Goal: Transaction & Acquisition: Download file/media

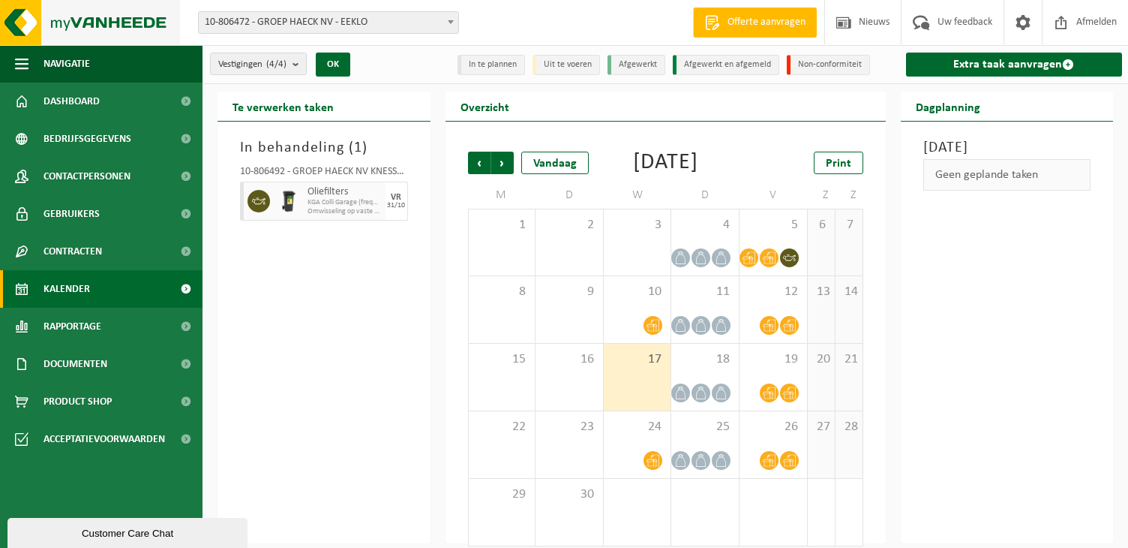
click at [88, 12] on img at bounding box center [90, 22] width 180 height 45
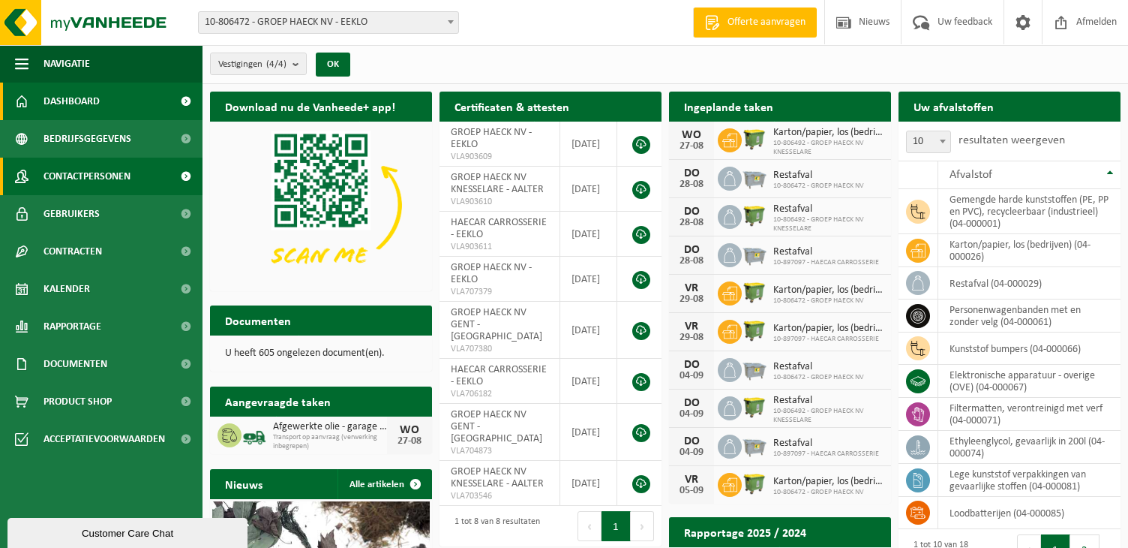
click at [100, 172] on span "Contactpersonen" at bounding box center [87, 177] width 87 height 38
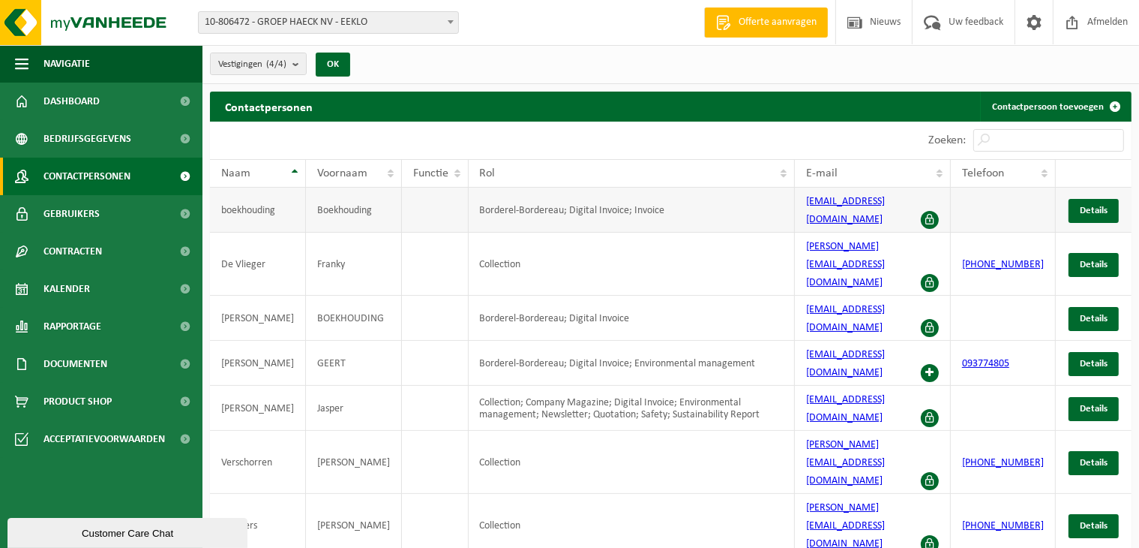
click at [939, 225] on span at bounding box center [930, 220] width 18 height 18
click at [83, 348] on span "Documenten" at bounding box center [76, 364] width 64 height 38
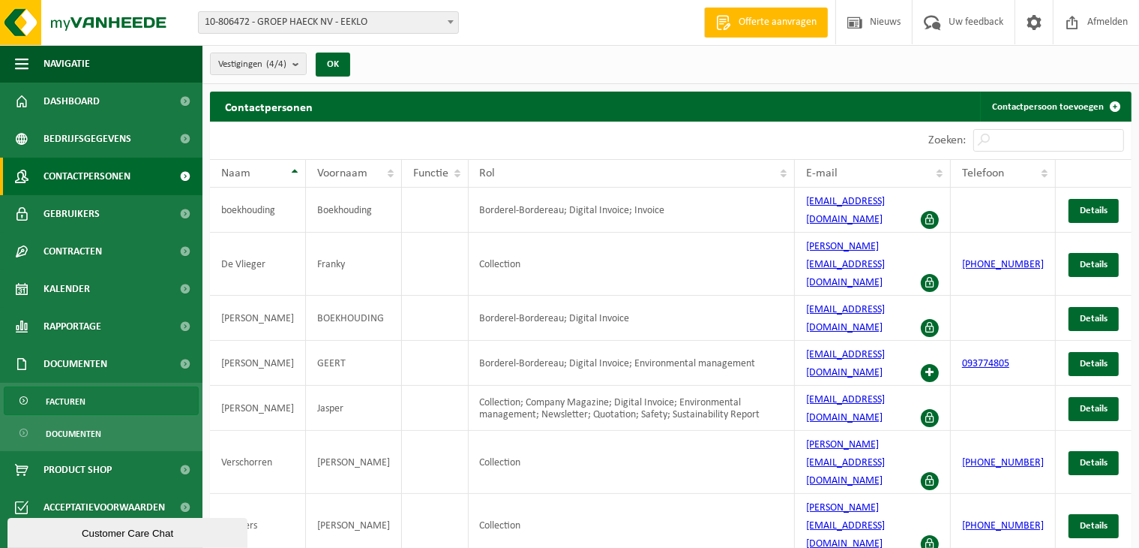
click at [68, 394] on span "Facturen" at bounding box center [66, 401] width 40 height 29
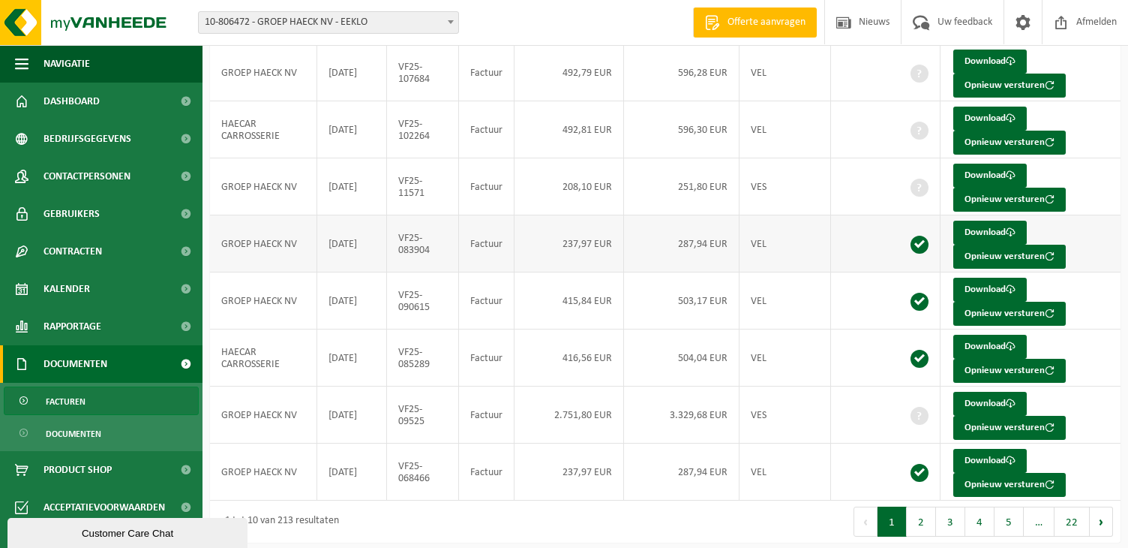
scroll to position [296, 0]
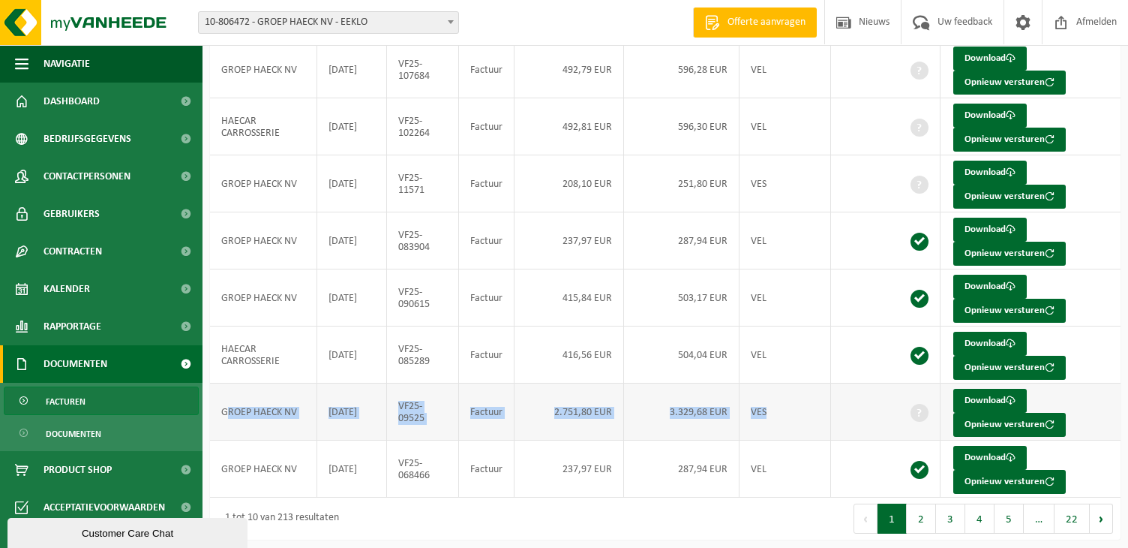
drag, startPoint x: 230, startPoint y: 403, endPoint x: 769, endPoint y: 422, distance: 539.7
click at [769, 422] on tr "GROEP HAECK NV 2025-06-26 VF25-09525 Factuur 2.751,80 EUR 3.329,68 EUR VES Down…" at bounding box center [665, 411] width 911 height 57
click at [769, 422] on td "VES" at bounding box center [786, 411] width 92 height 57
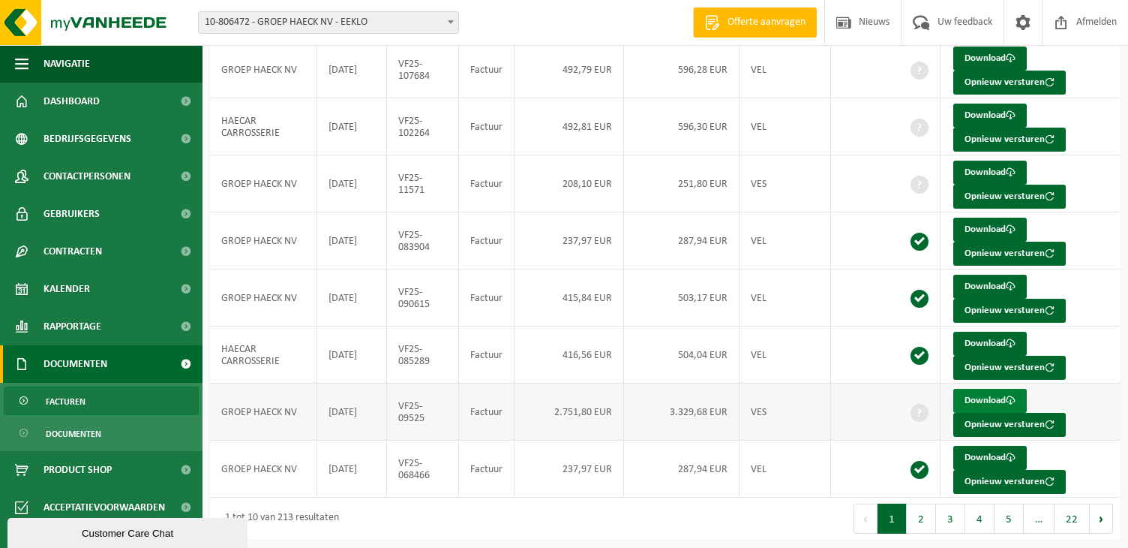
click at [978, 396] on link "Download" at bounding box center [990, 401] width 74 height 24
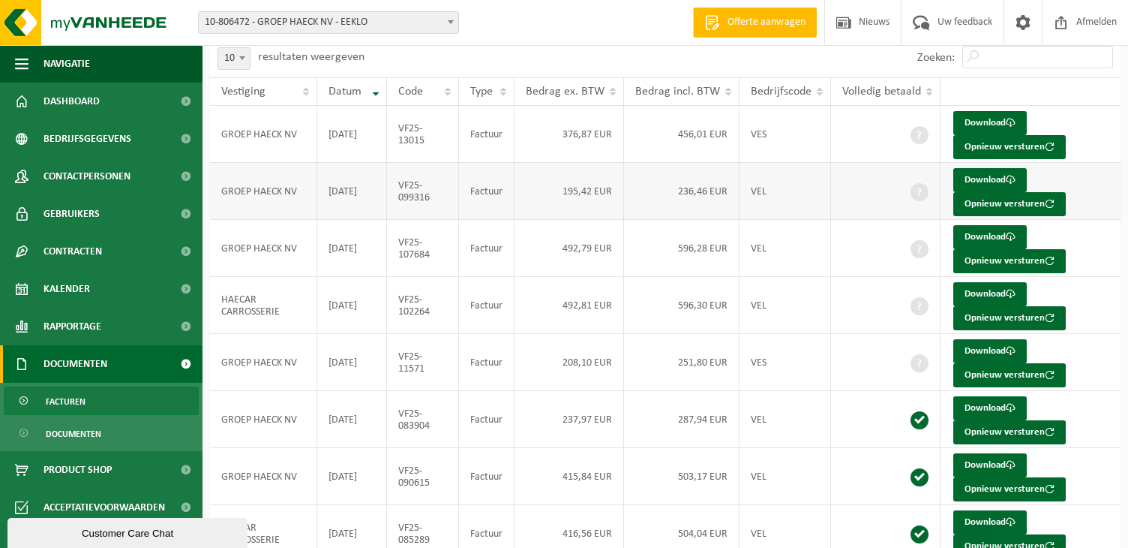
scroll to position [0, 0]
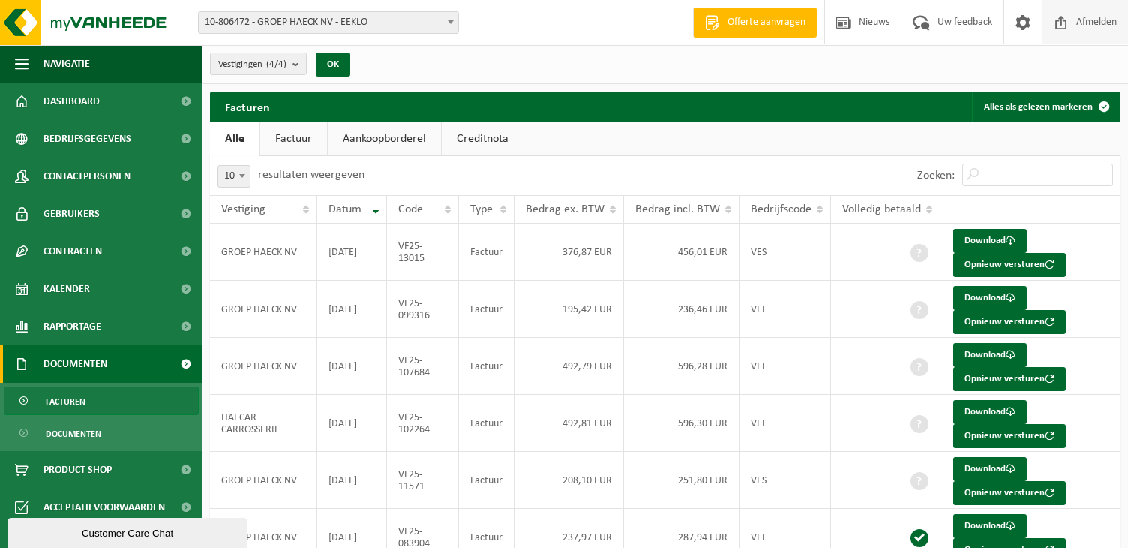
click at [1095, 22] on span "Afmelden" at bounding box center [1097, 22] width 48 height 44
